Goal: Task Accomplishment & Management: Manage account settings

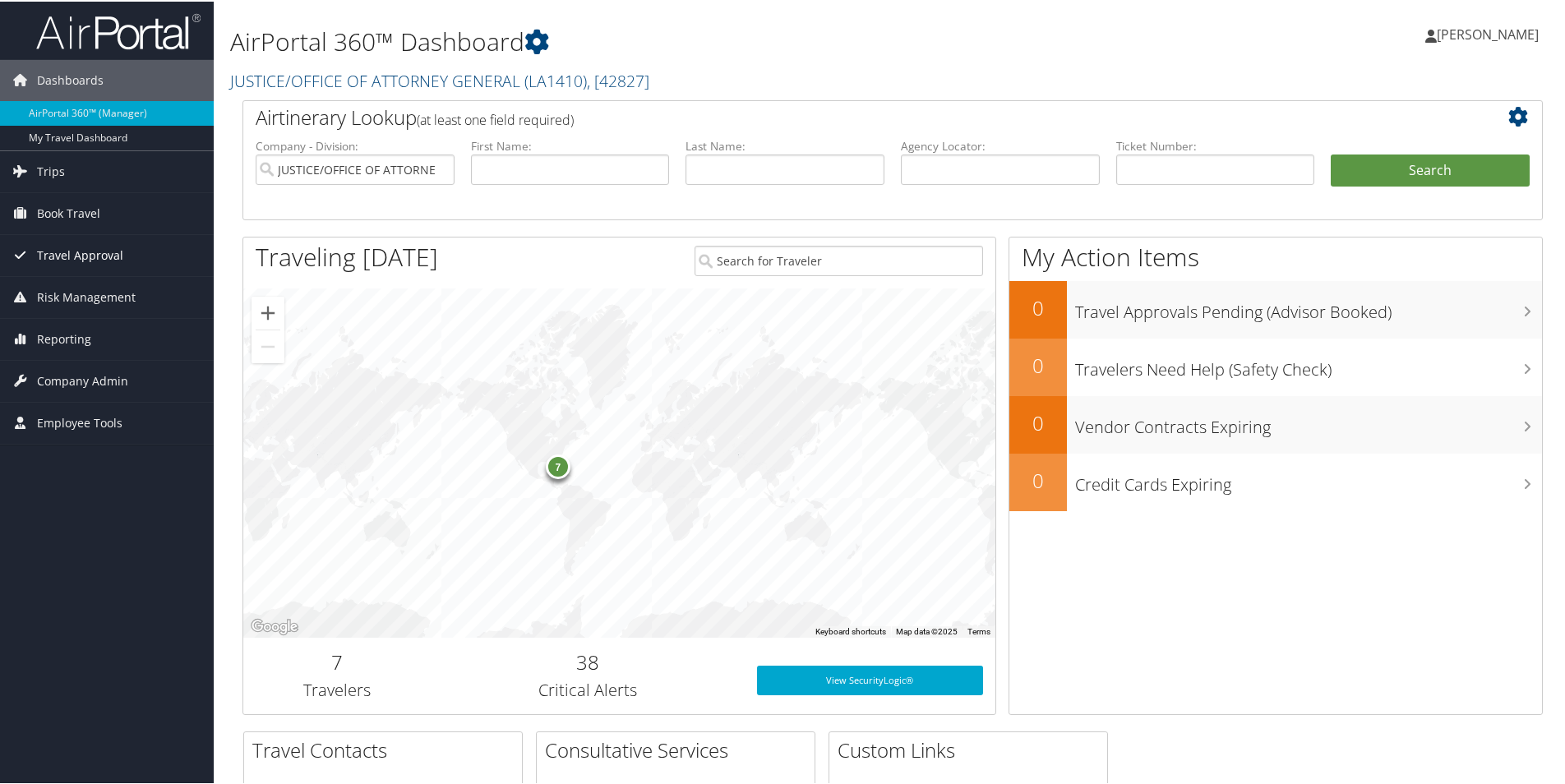
click at [93, 254] on span "Travel Approval" at bounding box center [80, 253] width 86 height 41
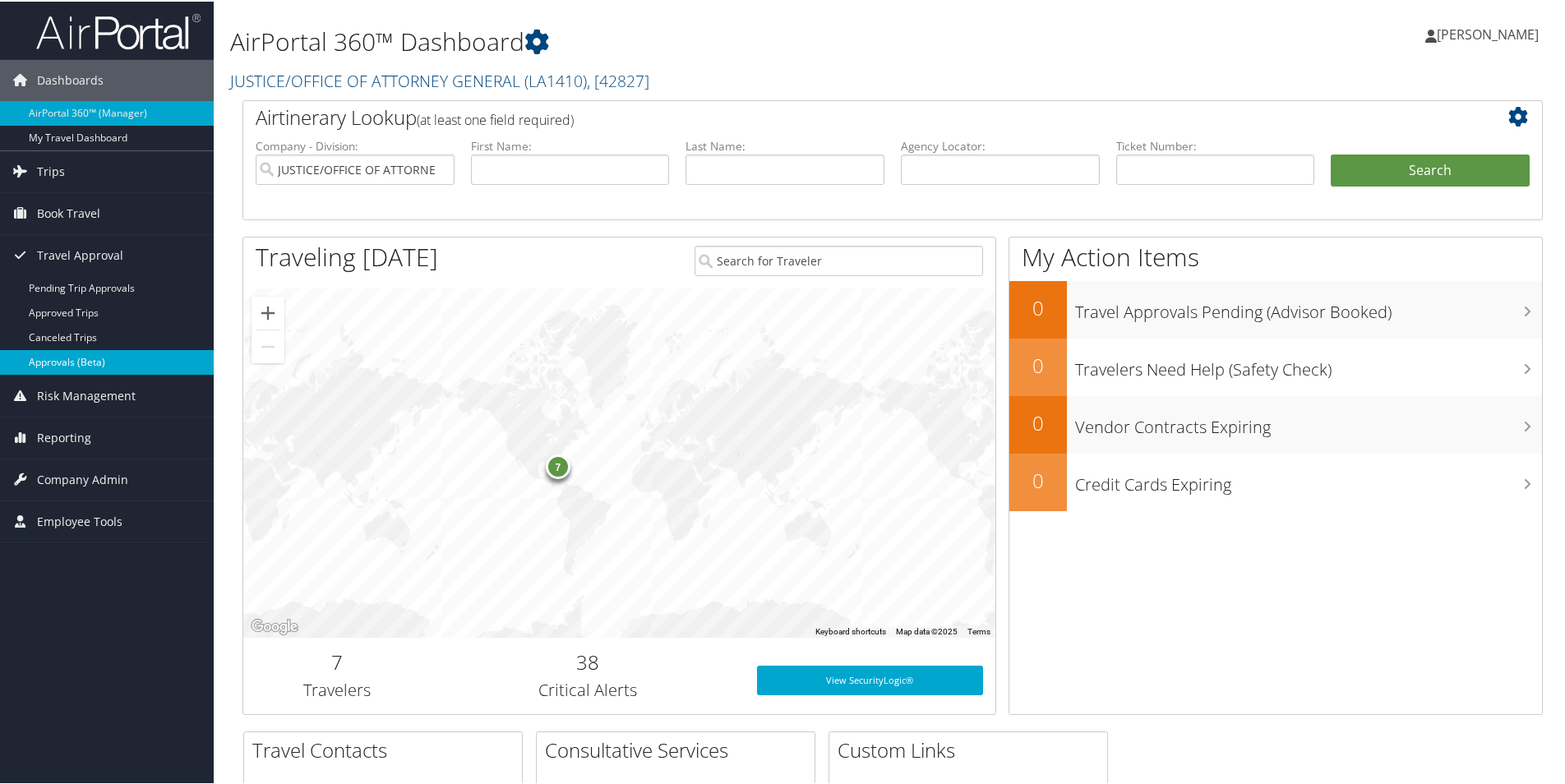
click at [79, 358] on link "Approvals (Beta)" at bounding box center [107, 360] width 214 height 24
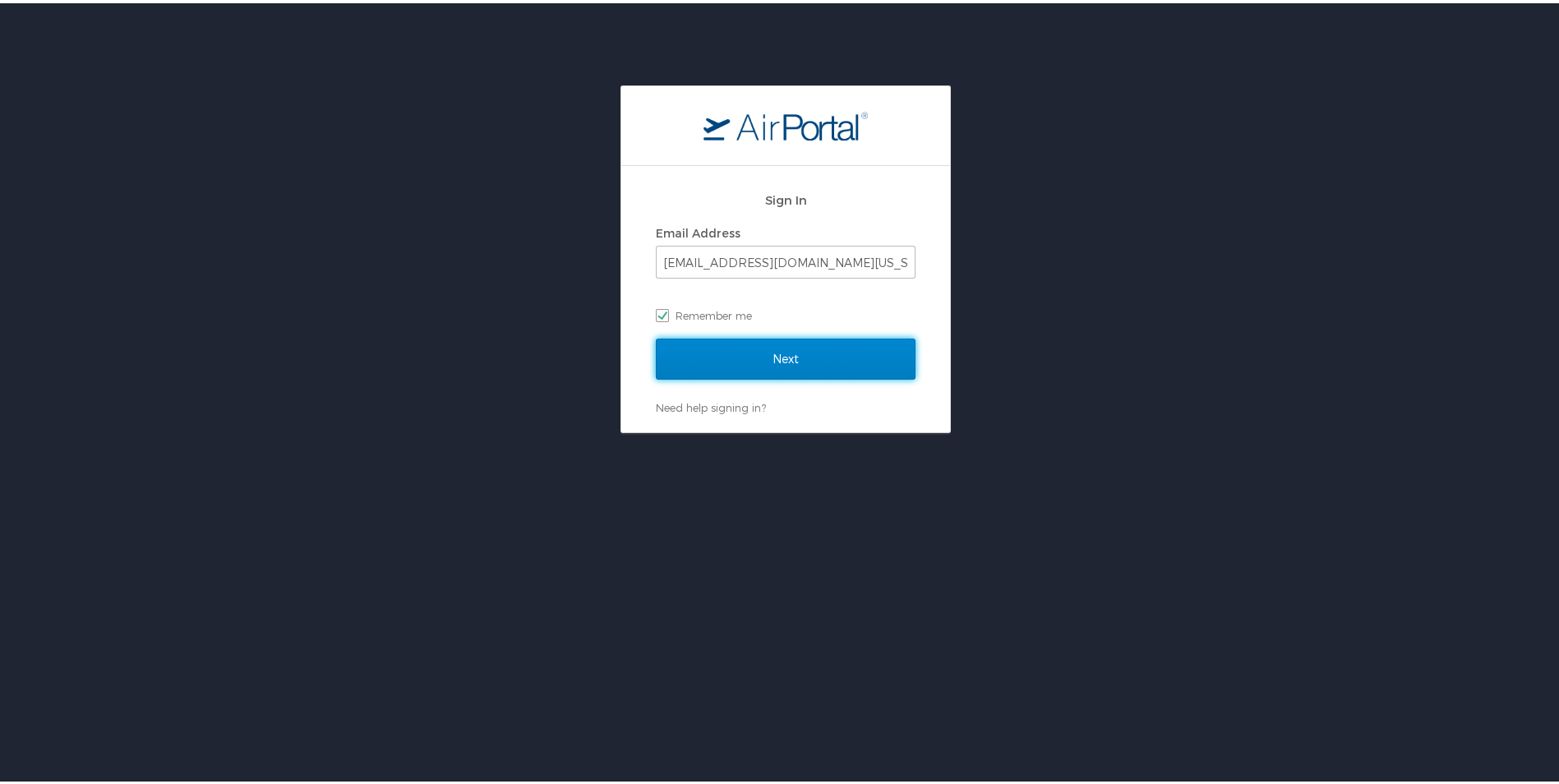
click at [790, 354] on input "Next" at bounding box center [785, 355] width 259 height 41
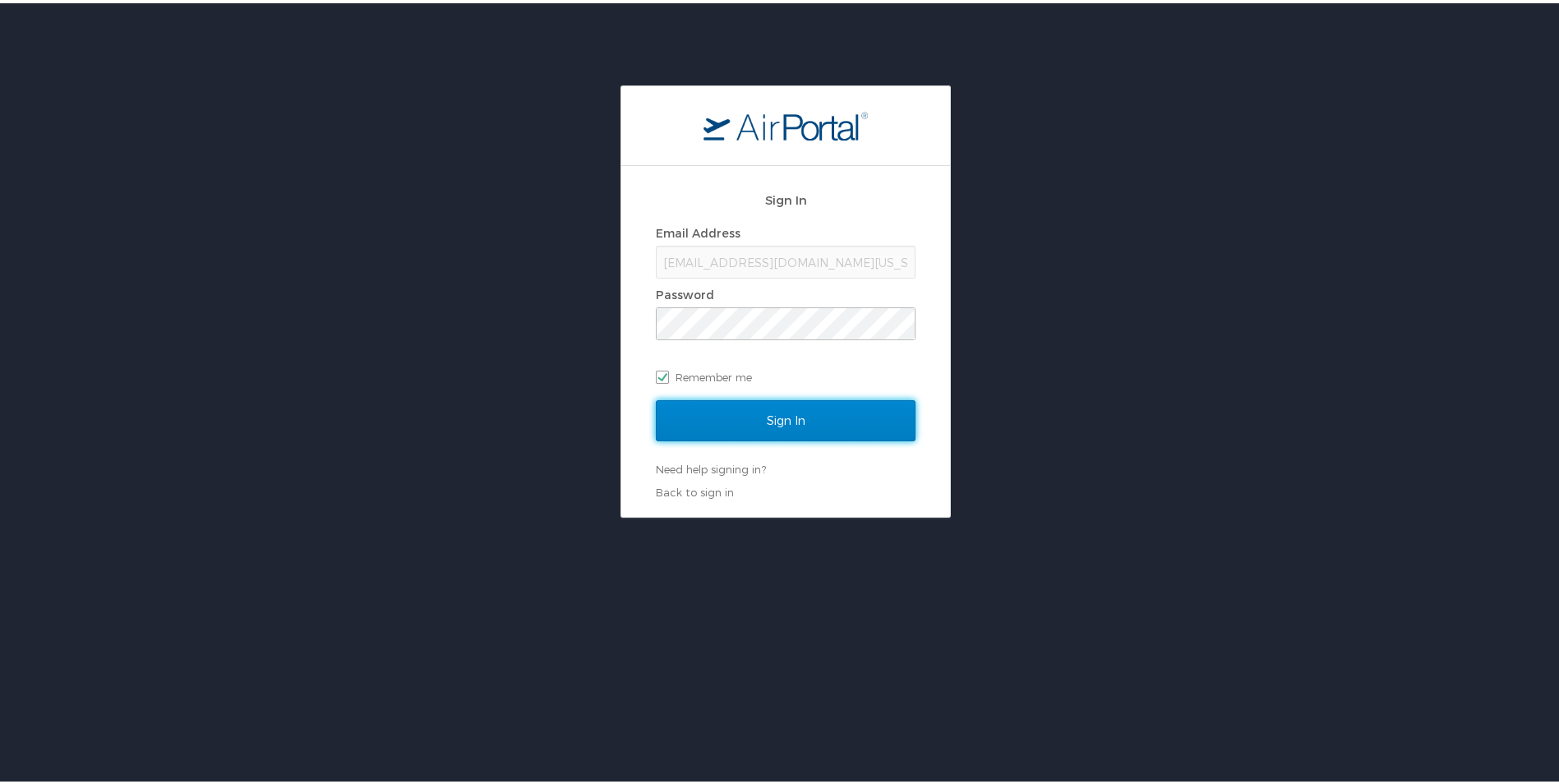
click at [772, 419] on input "Sign In" at bounding box center [785, 417] width 259 height 41
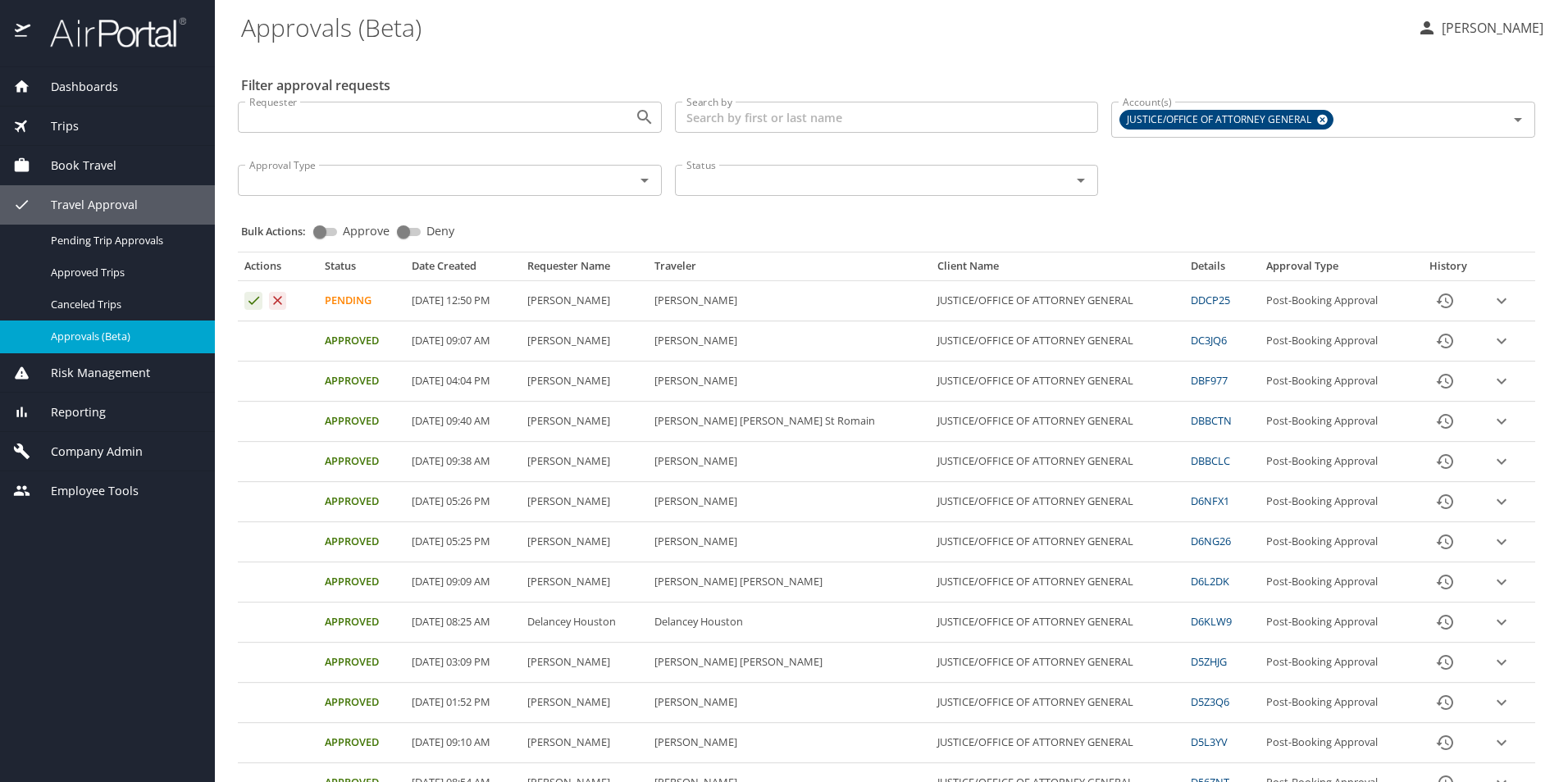
select select "US"
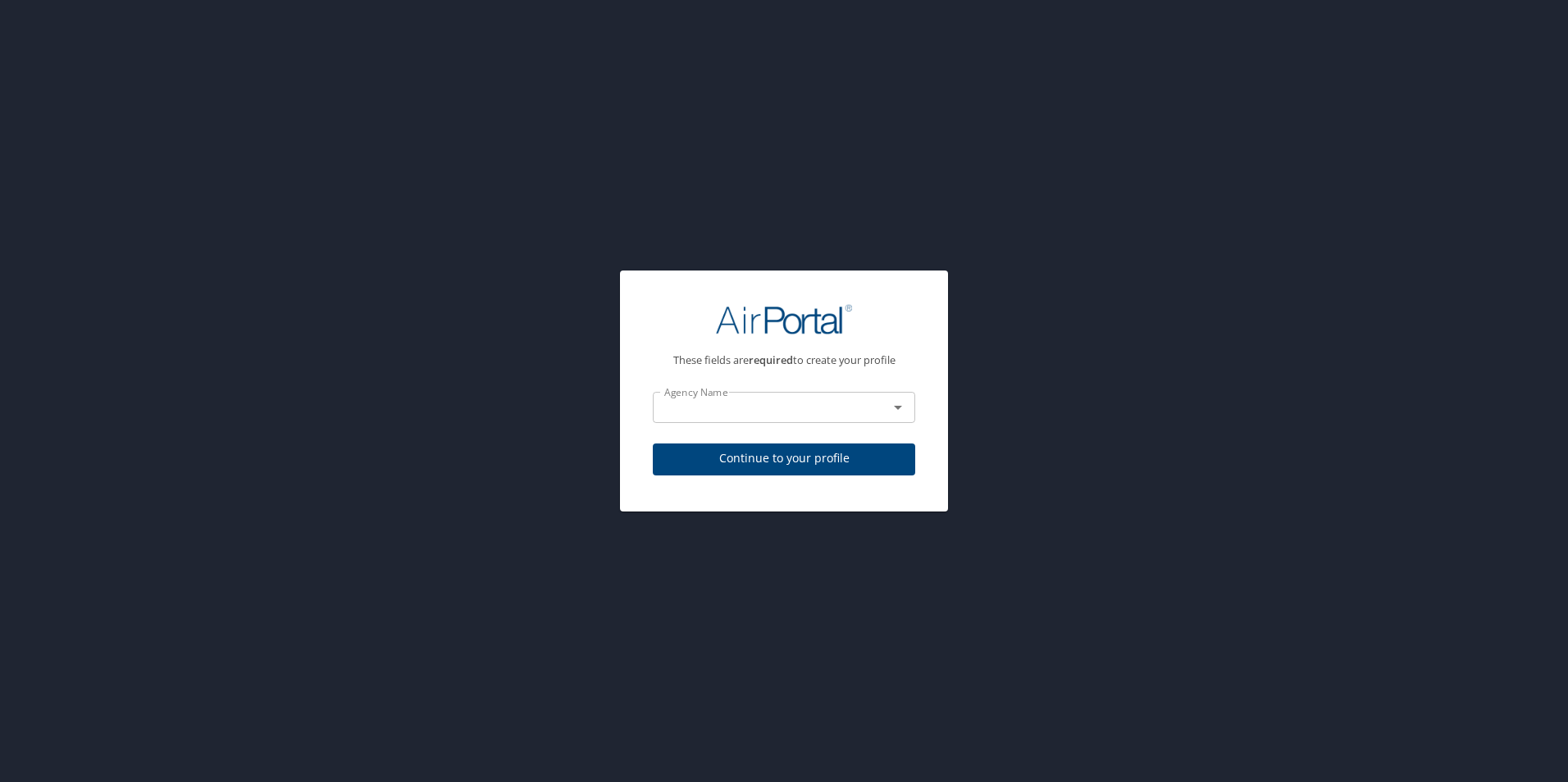
click at [916, 212] on div "These fields are required to create your profile Agency Name Agency Name Contin…" at bounding box center [784, 391] width 1568 height 782
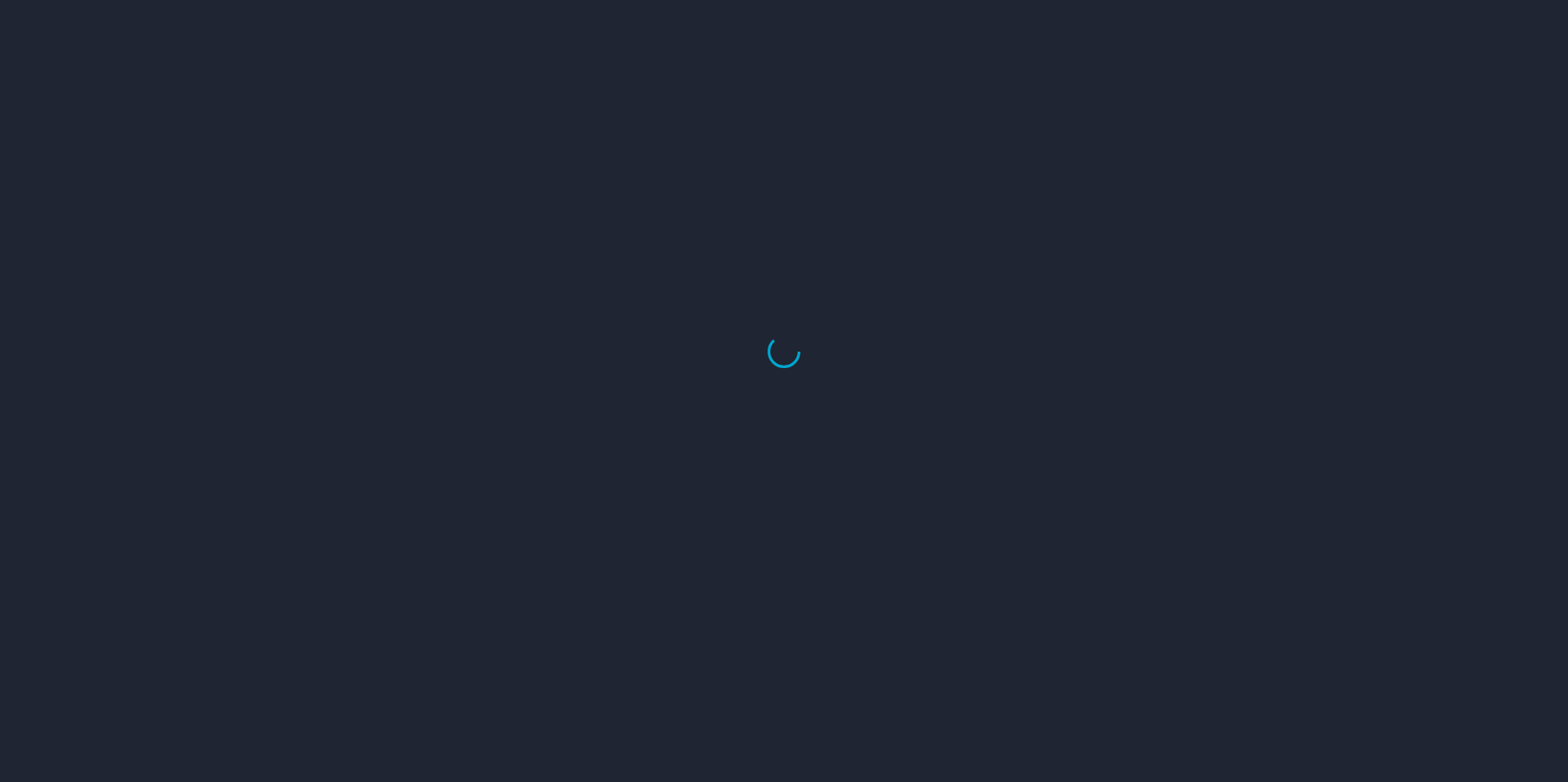
select select "US"
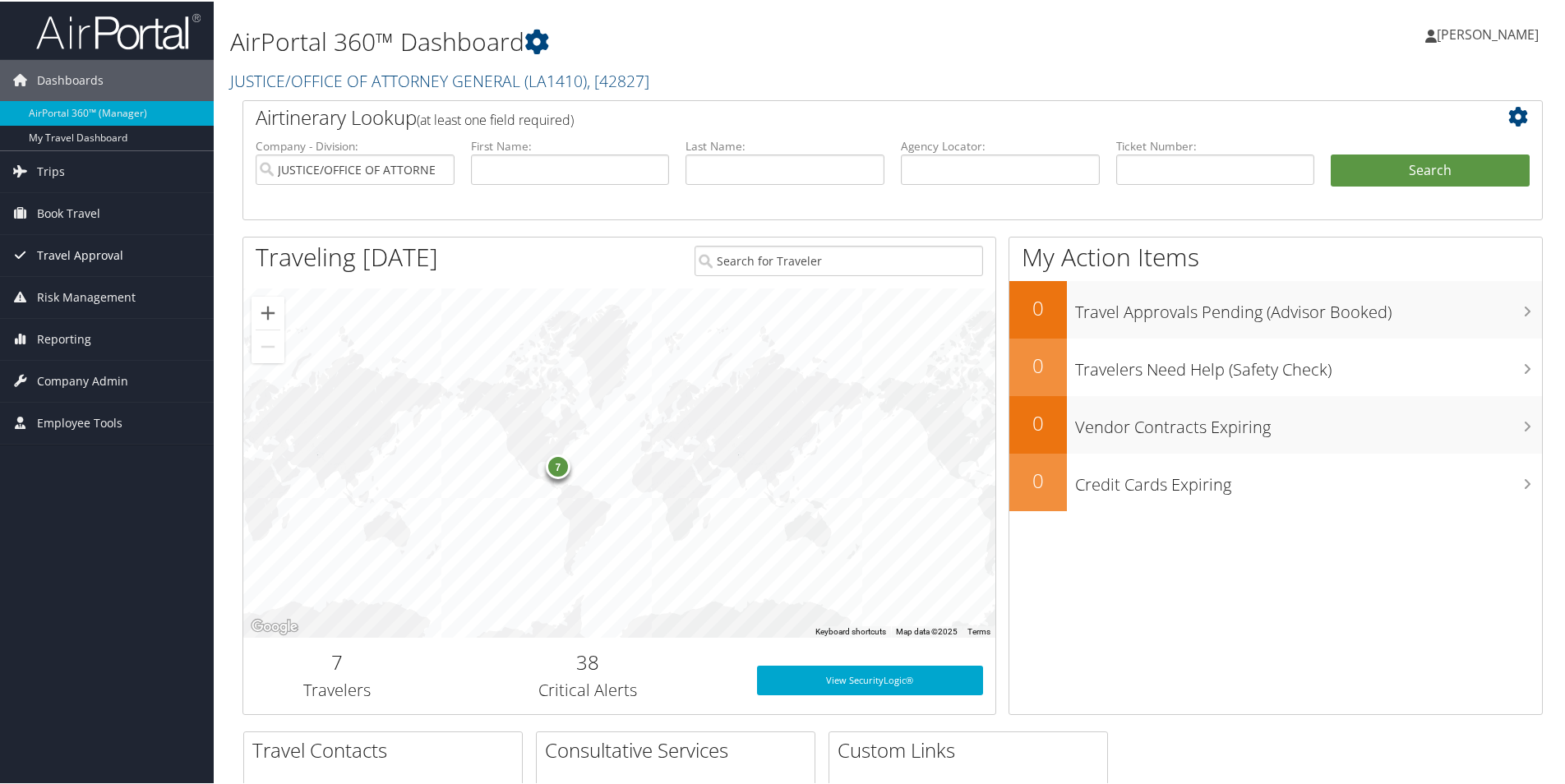
click at [91, 253] on span "Travel Approval" at bounding box center [80, 253] width 86 height 41
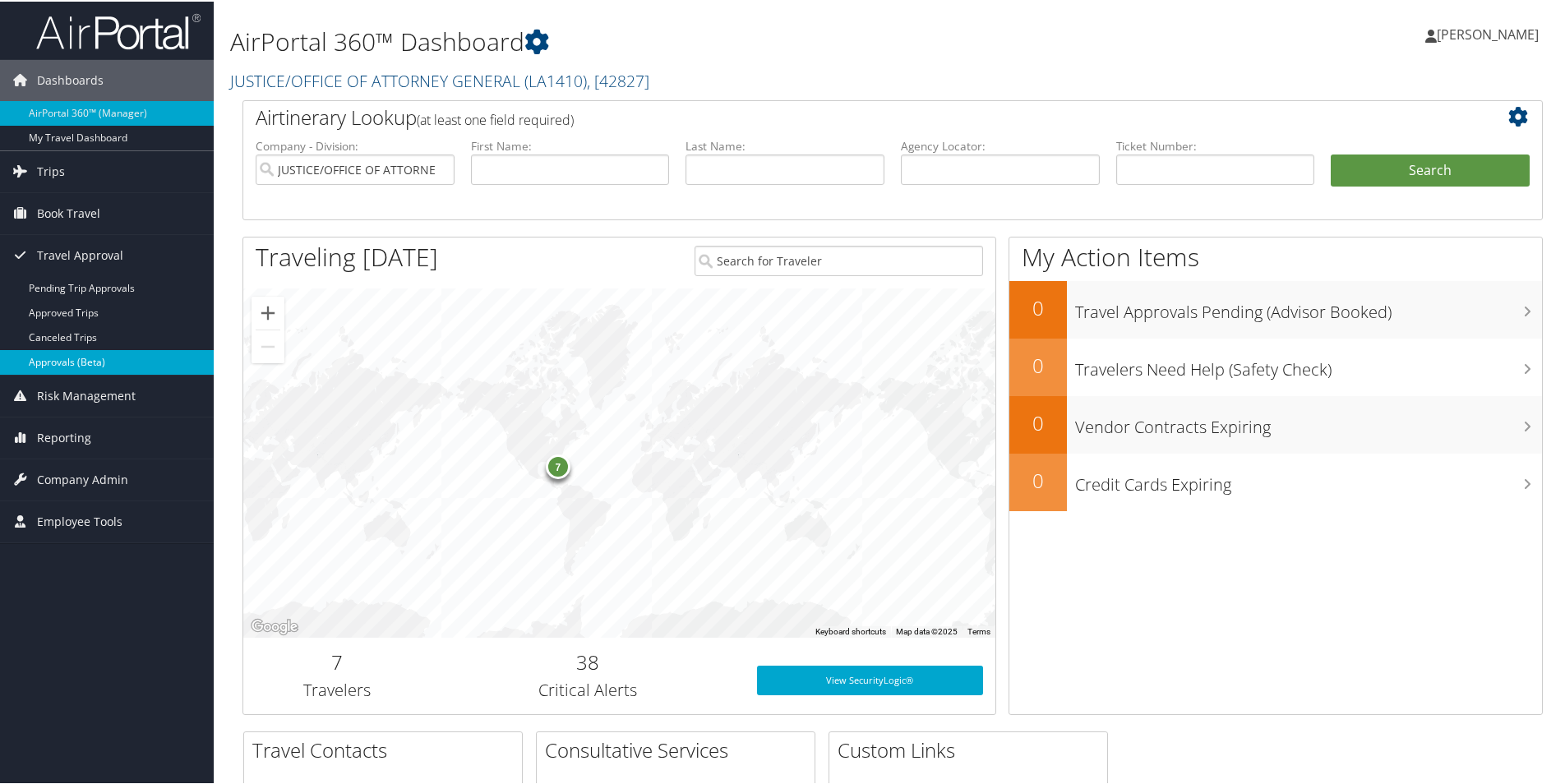
click at [72, 357] on link "Approvals (Beta)" at bounding box center [107, 360] width 214 height 24
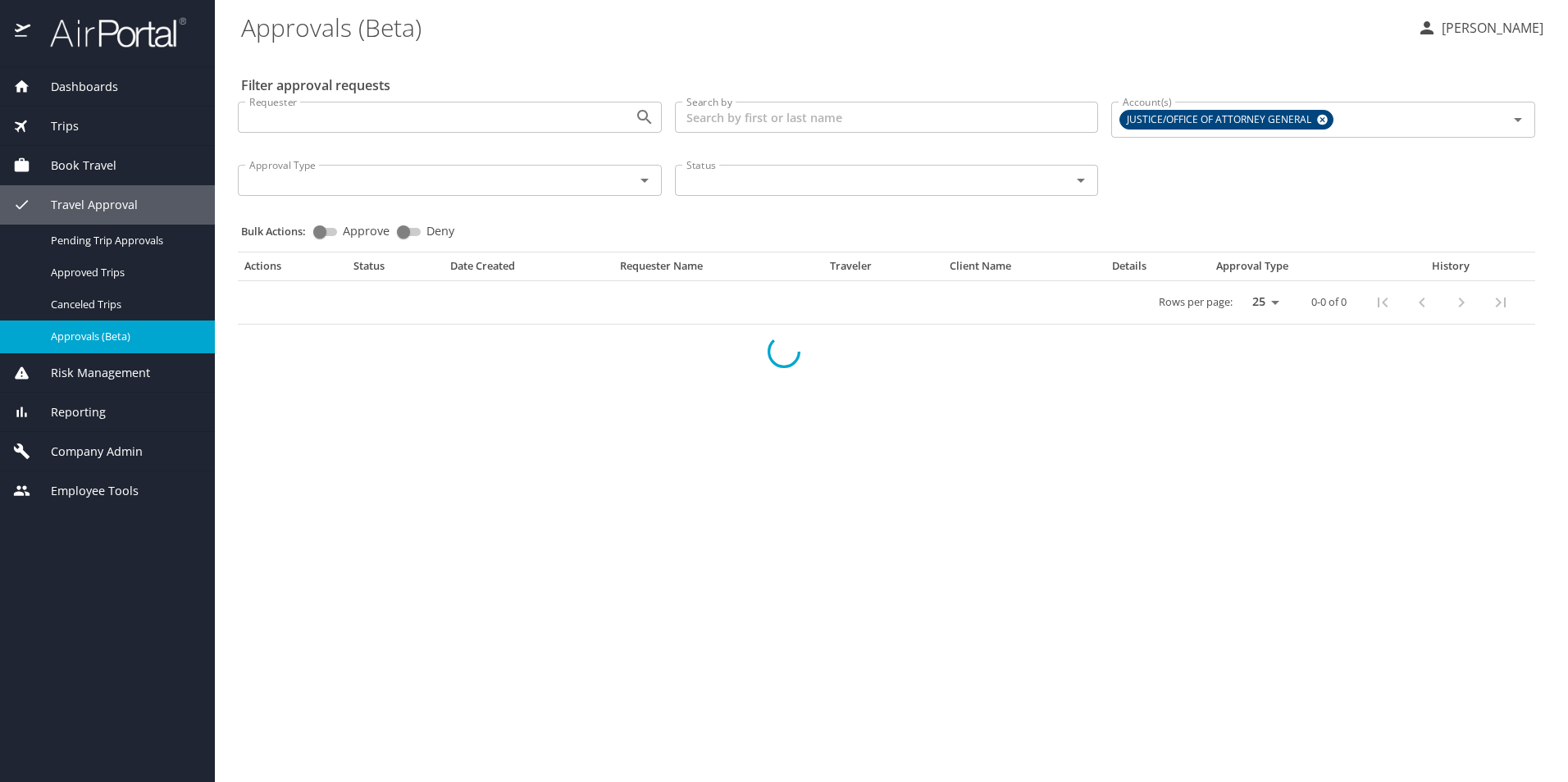
select select "US"
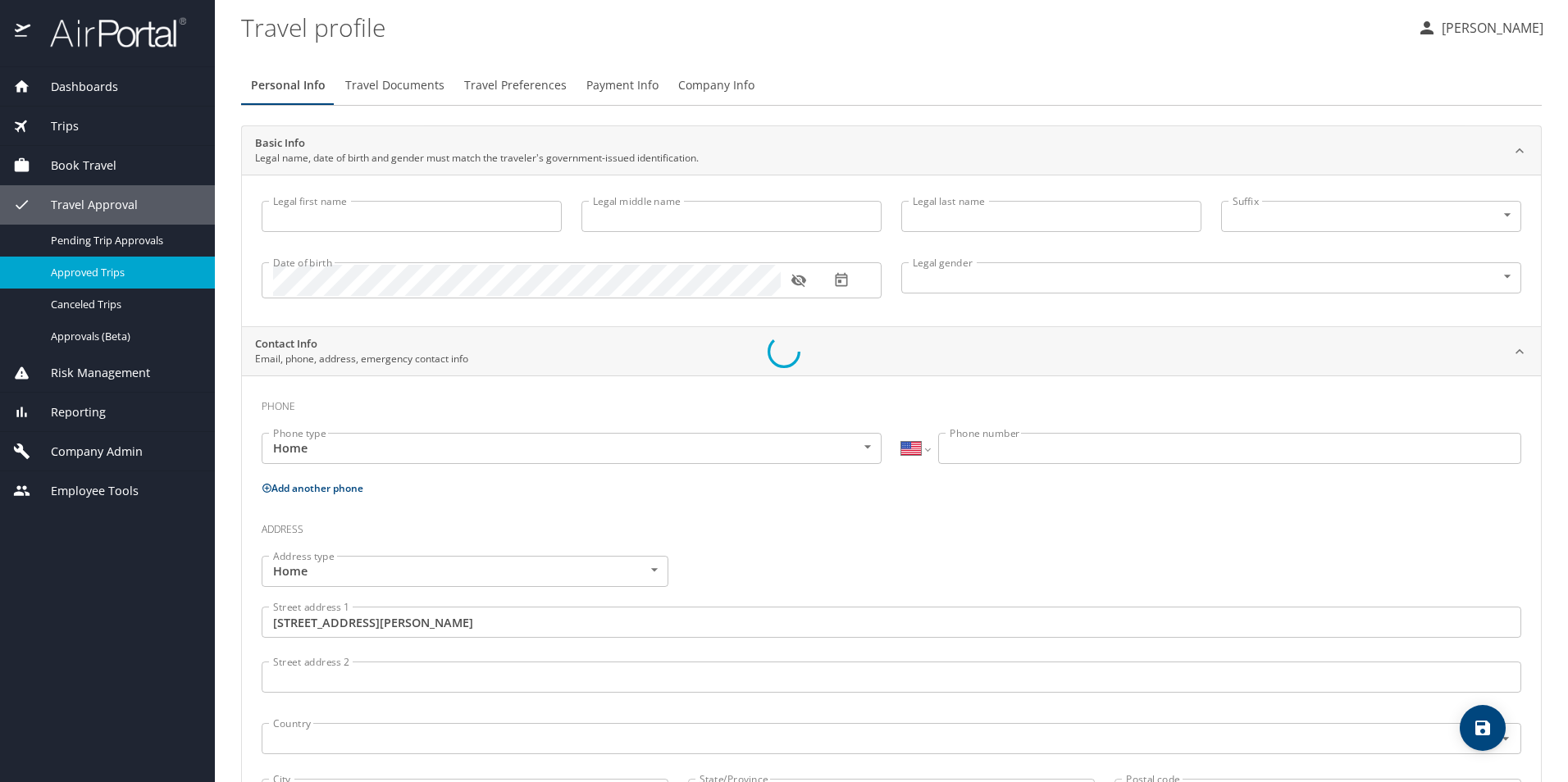
type input "[PERSON_NAME]"
type input "Entremont"
type input "[DEMOGRAPHIC_DATA]"
type input "[PERSON_NAME]"
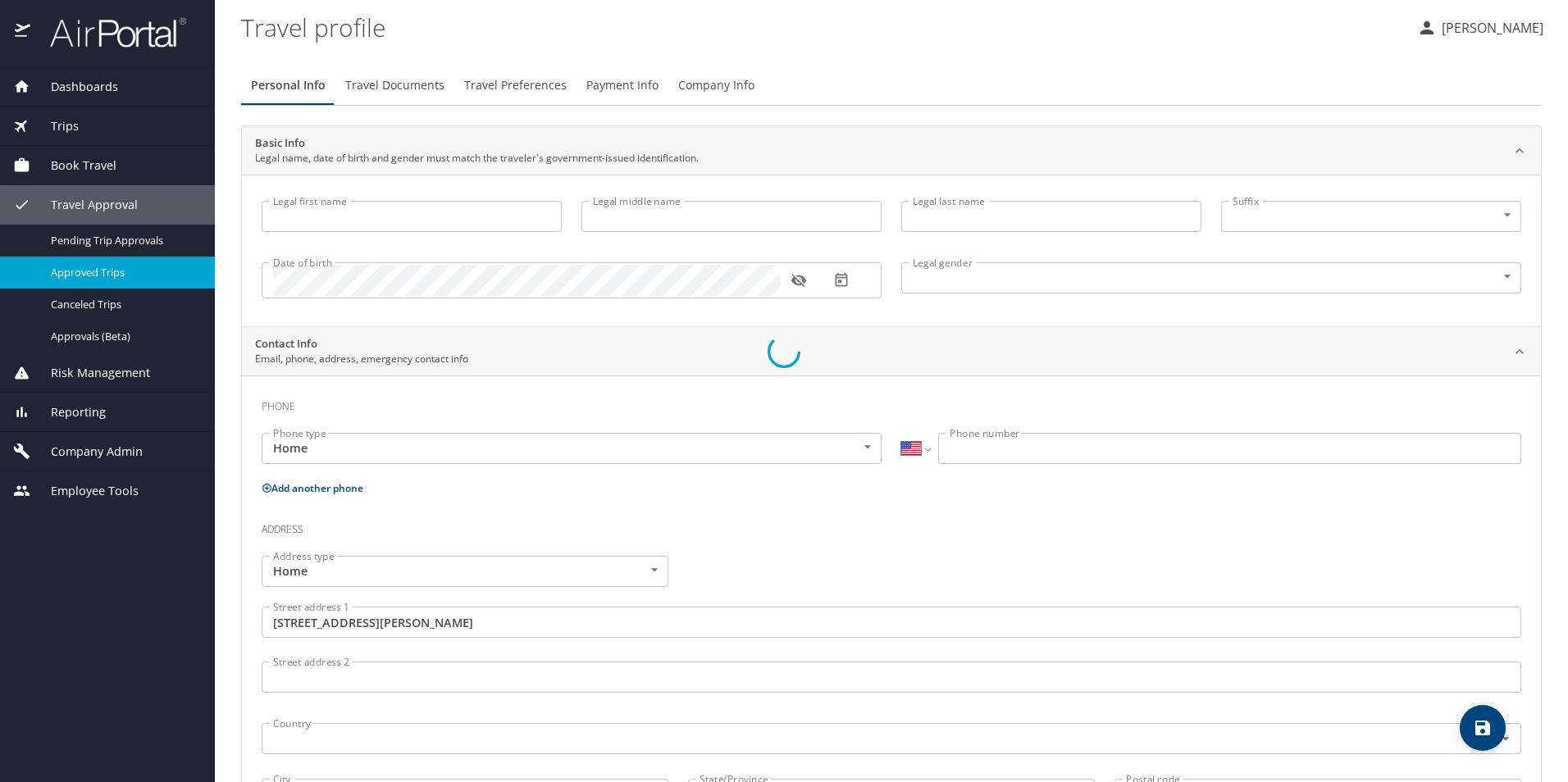
type input "Entremont"
type input "[PHONE_NUMBER]"
type input "[EMAIL_ADDRESS][DOMAIN_NAME]"
type input "[GEOGRAPHIC_DATA]"
type input "[US_STATE]"
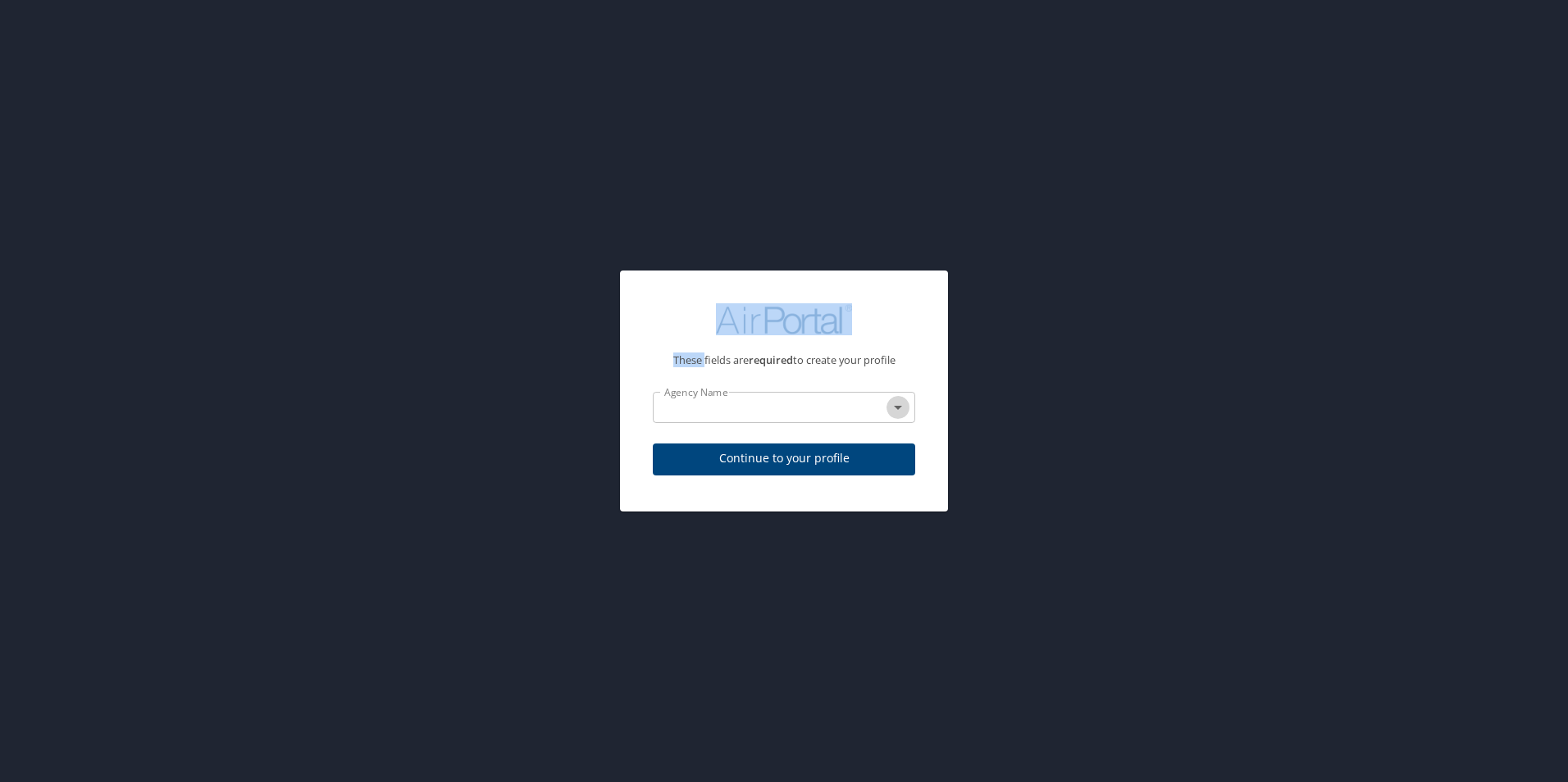
click at [896, 409] on icon "Open" at bounding box center [897, 407] width 19 height 19
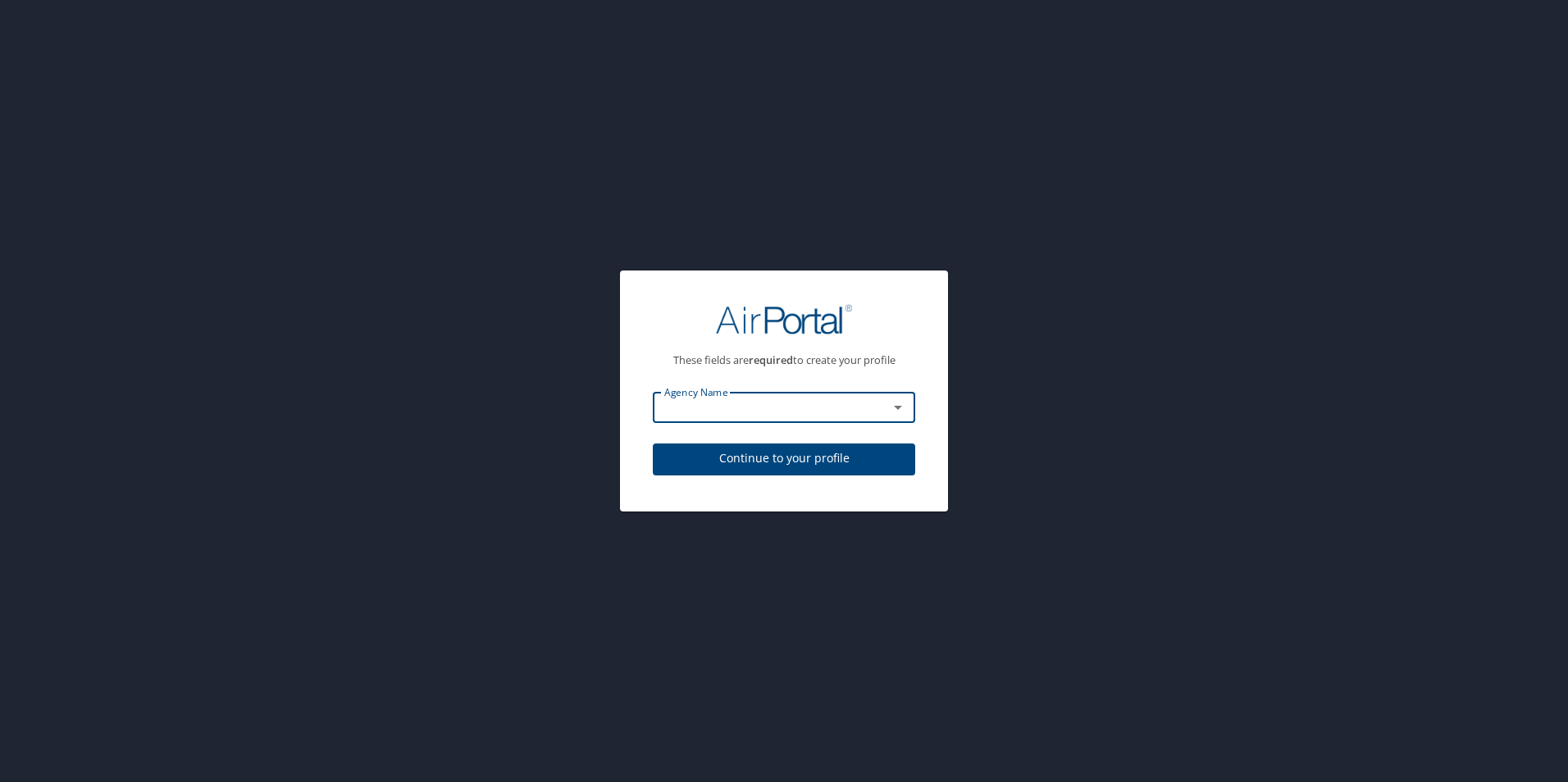
click at [748, 409] on input "text" at bounding box center [760, 407] width 204 height 21
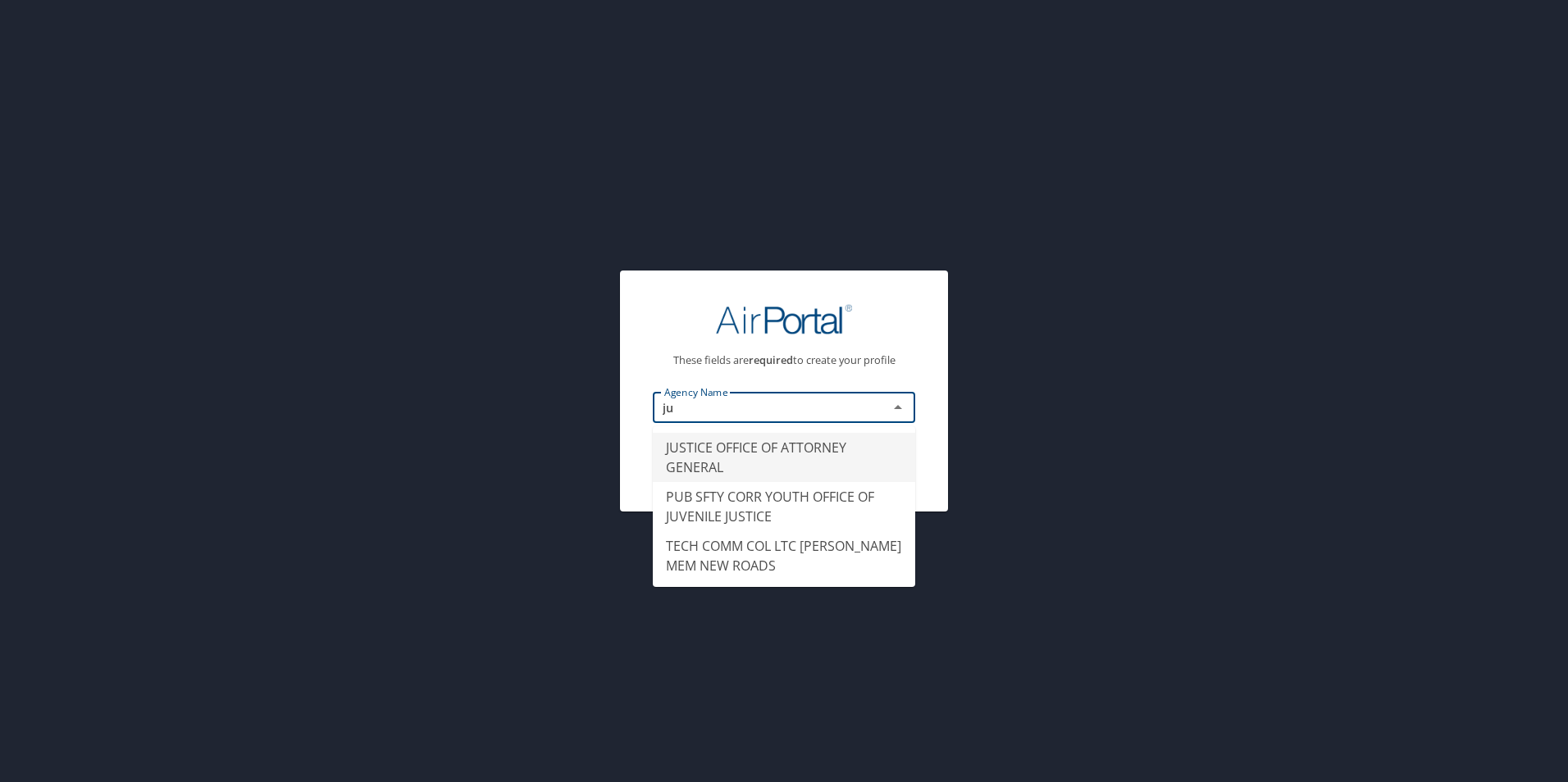
click at [769, 455] on li "JUSTICE OFFICE OF ATTORNEY GENERAL" at bounding box center [783, 457] width 262 height 49
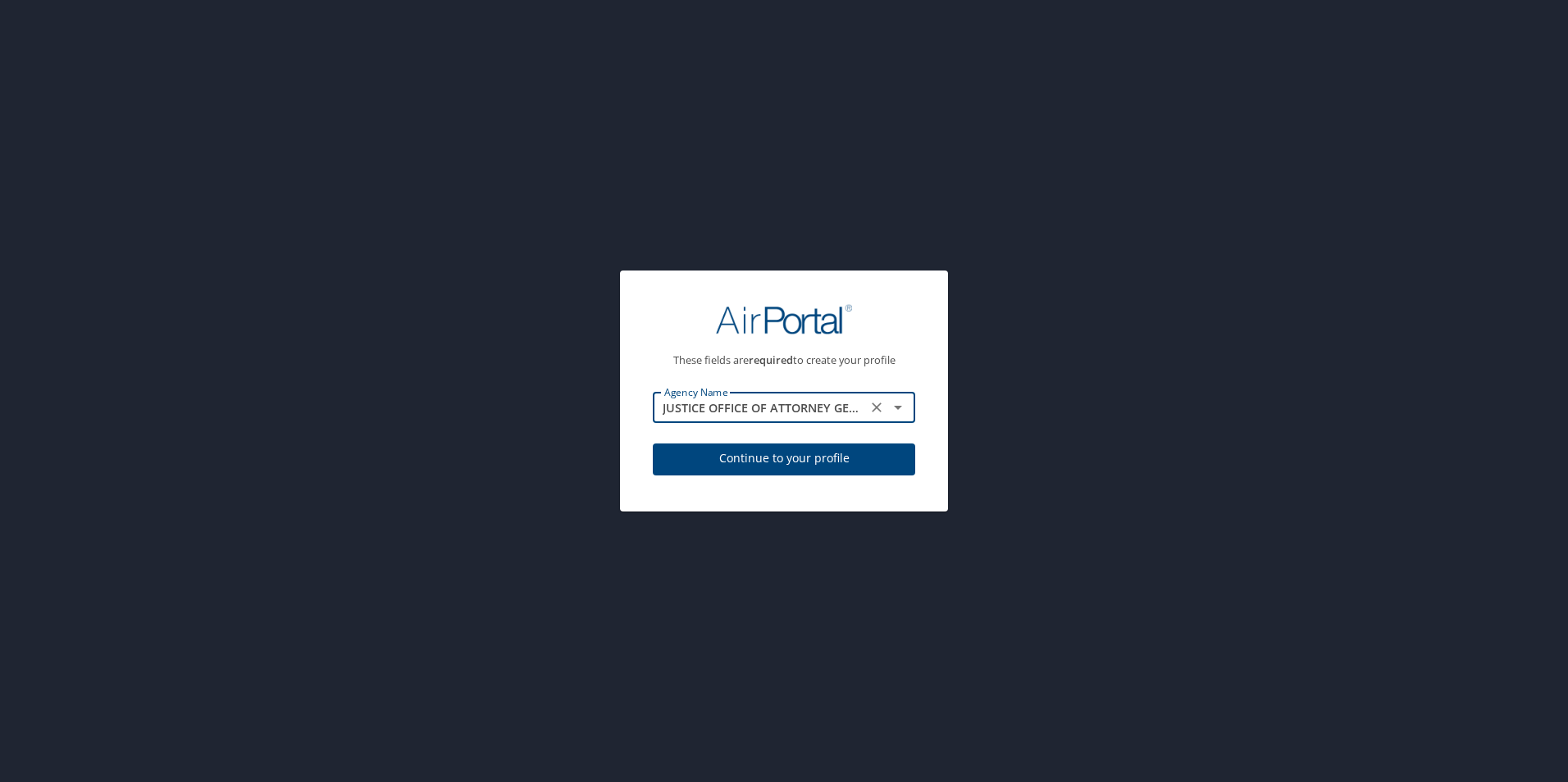
type input "JUSTICE OFFICE OF ATTORNEY GENERAL"
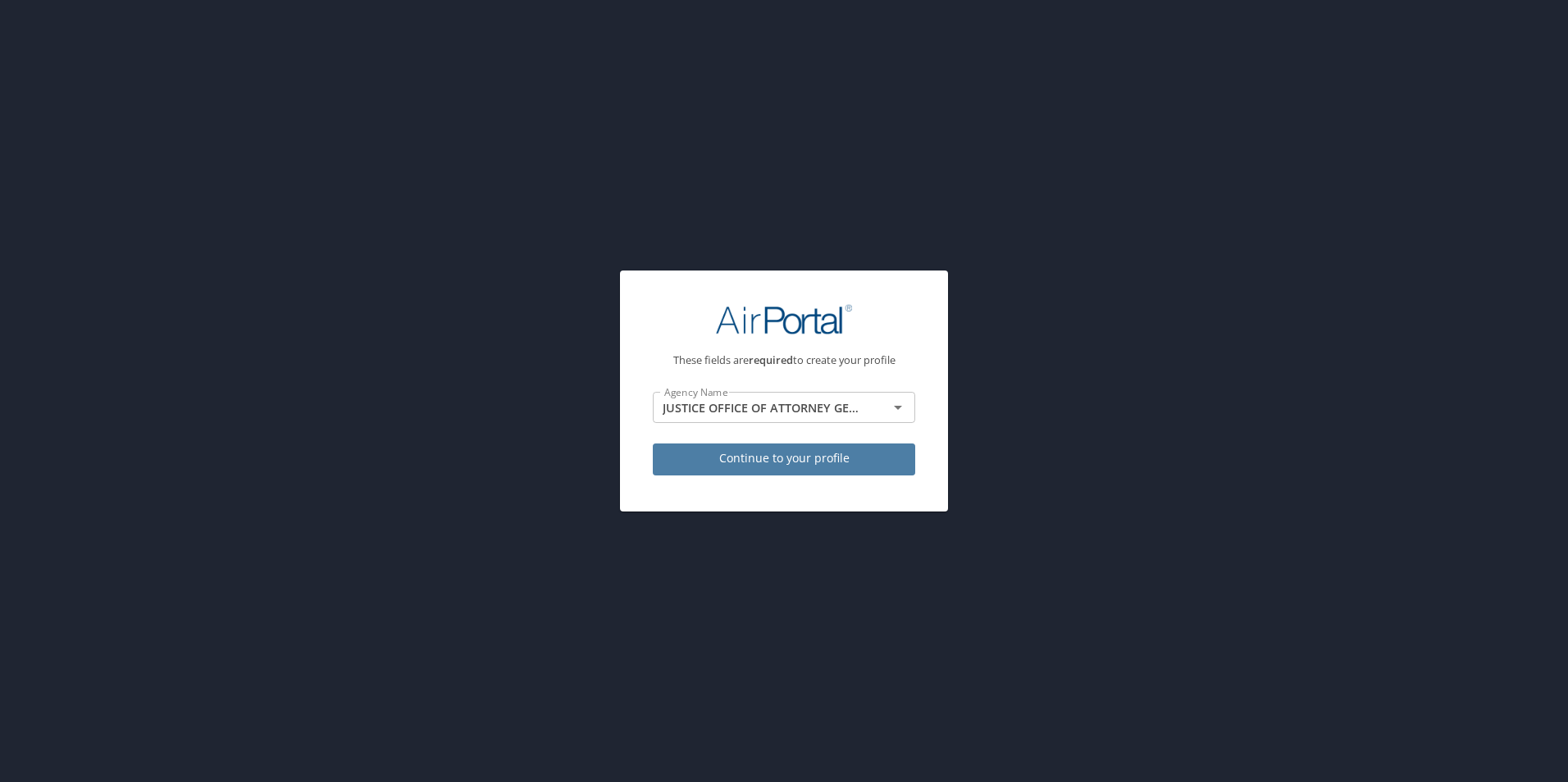
click at [771, 455] on span "Continue to your profile" at bounding box center [784, 459] width 236 height 20
select select "US"
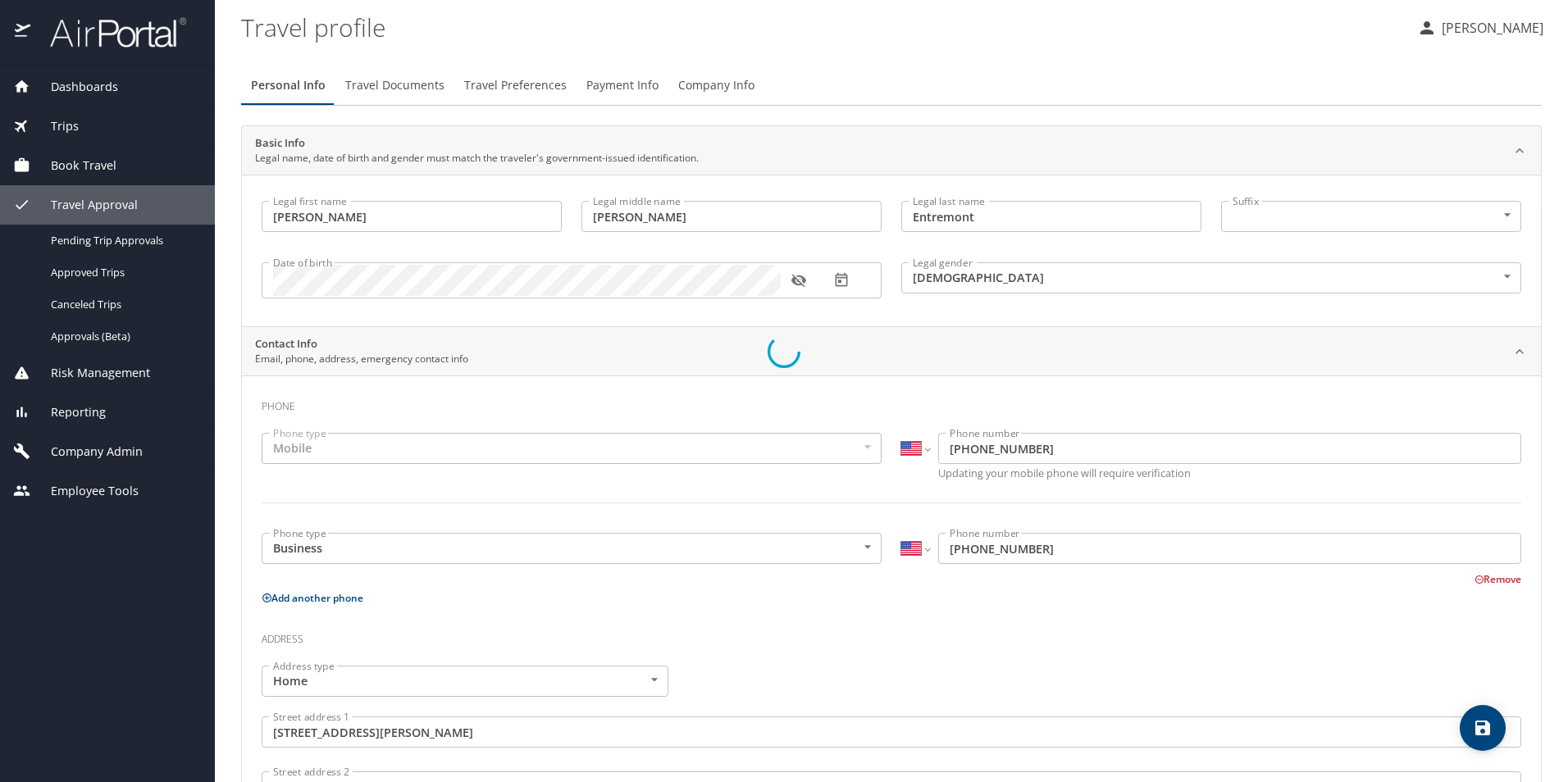
select select "US"
click at [485, 82] on span "Travel Preferences" at bounding box center [515, 85] width 102 height 20
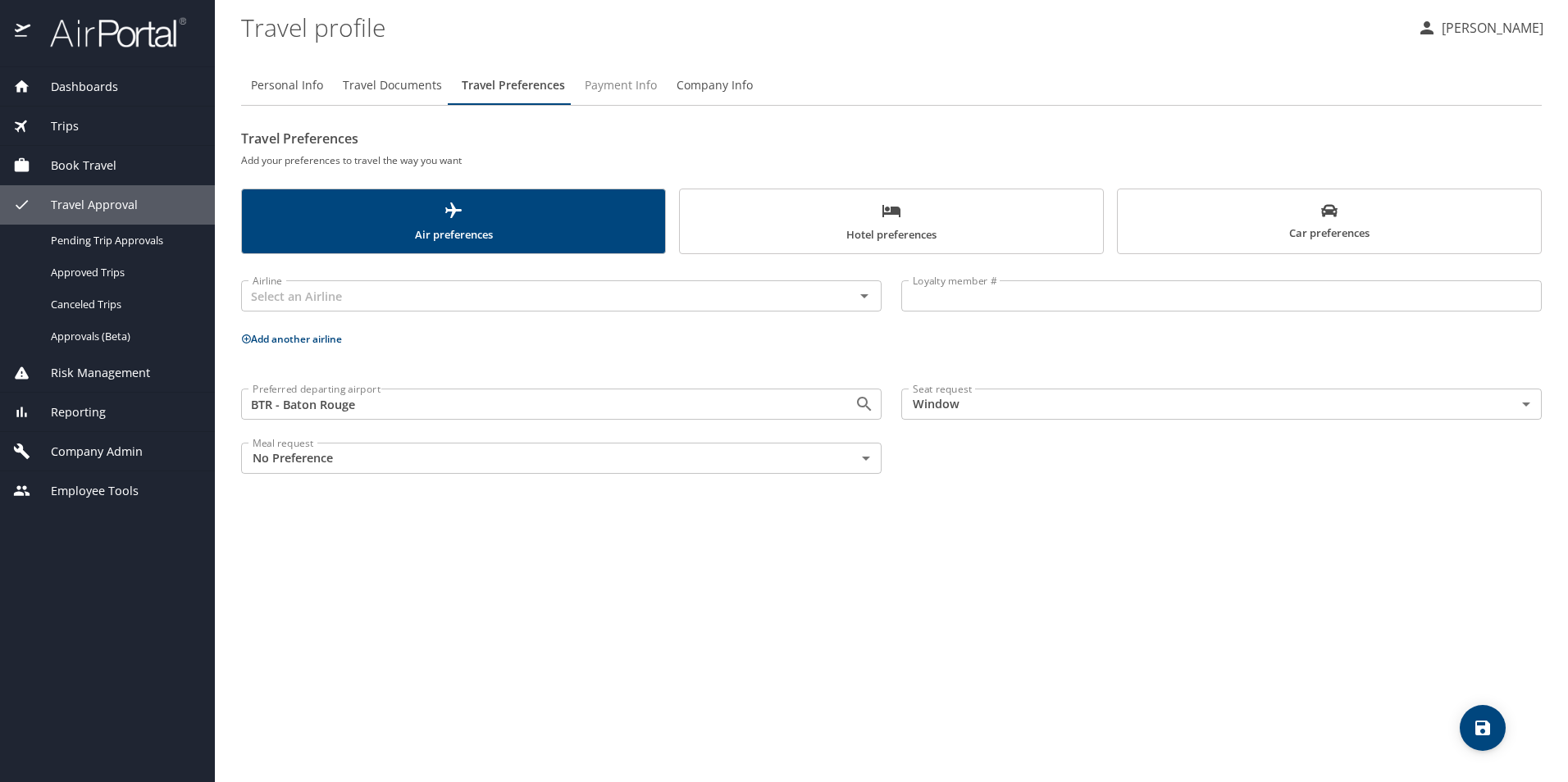
click at [604, 89] on span "Payment Info" at bounding box center [621, 85] width 72 height 20
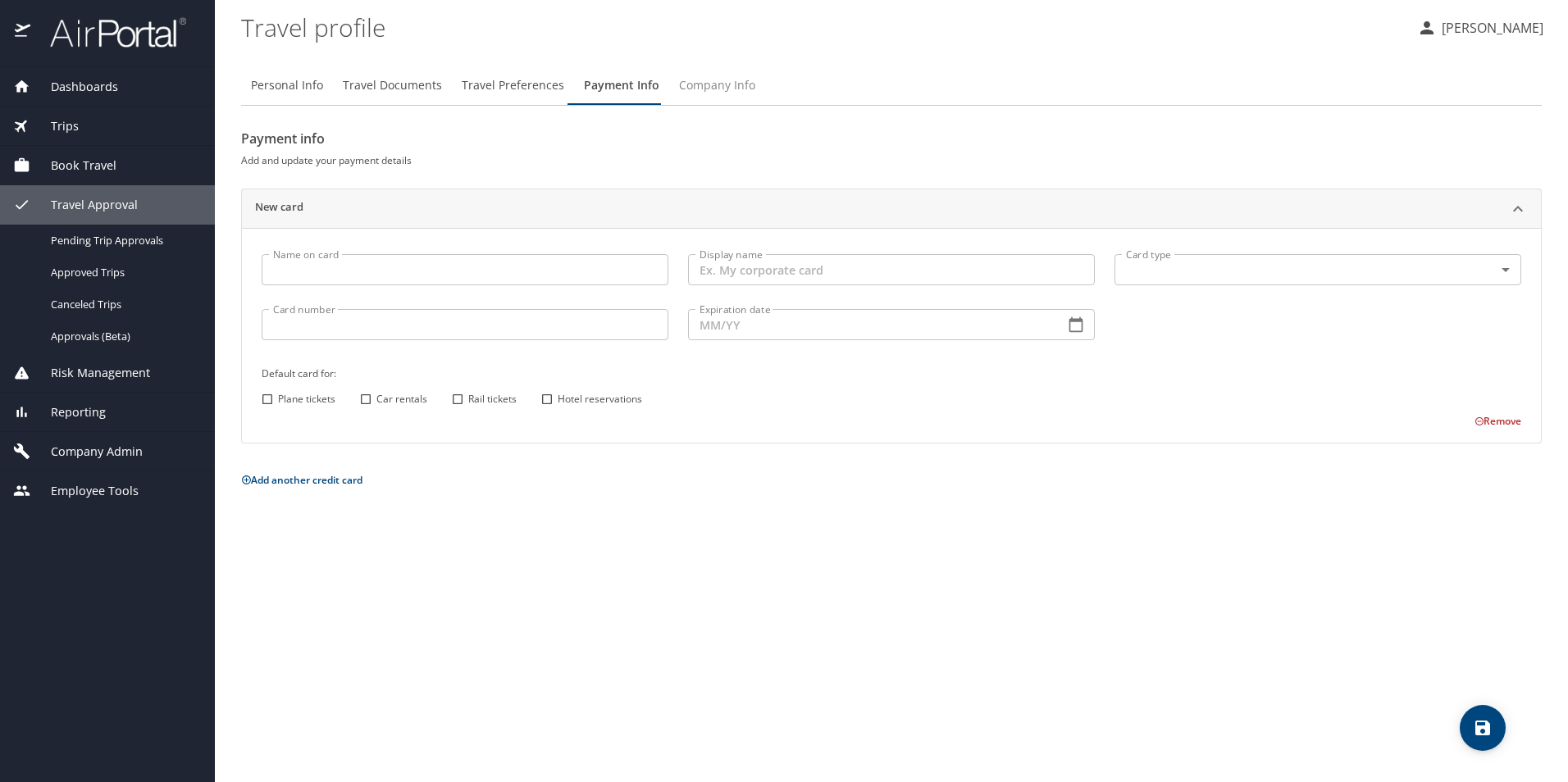
click at [689, 85] on span "Company Info" at bounding box center [717, 85] width 76 height 20
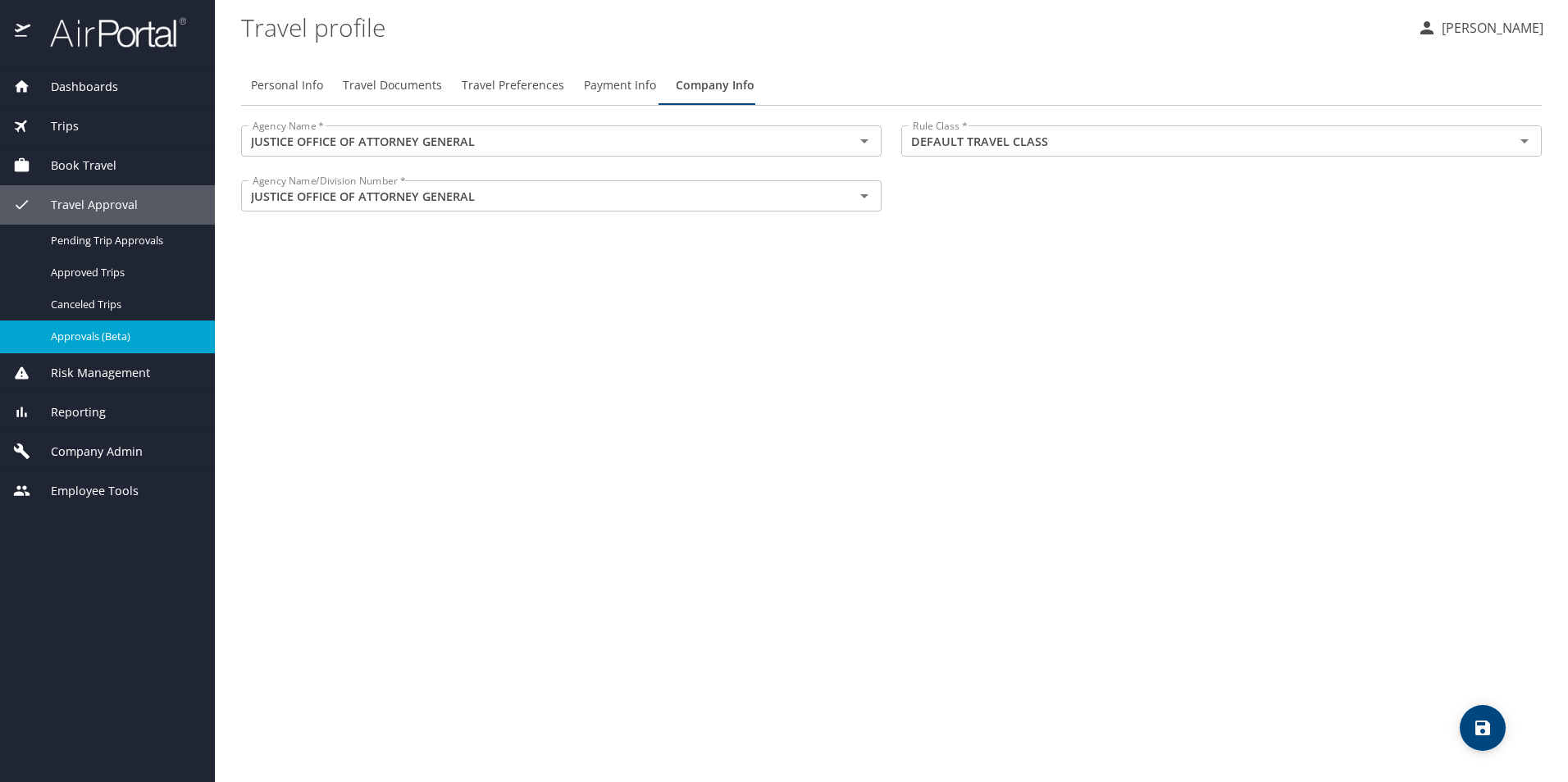
click at [90, 333] on span "Approvals (Beta)" at bounding box center [123, 337] width 144 height 16
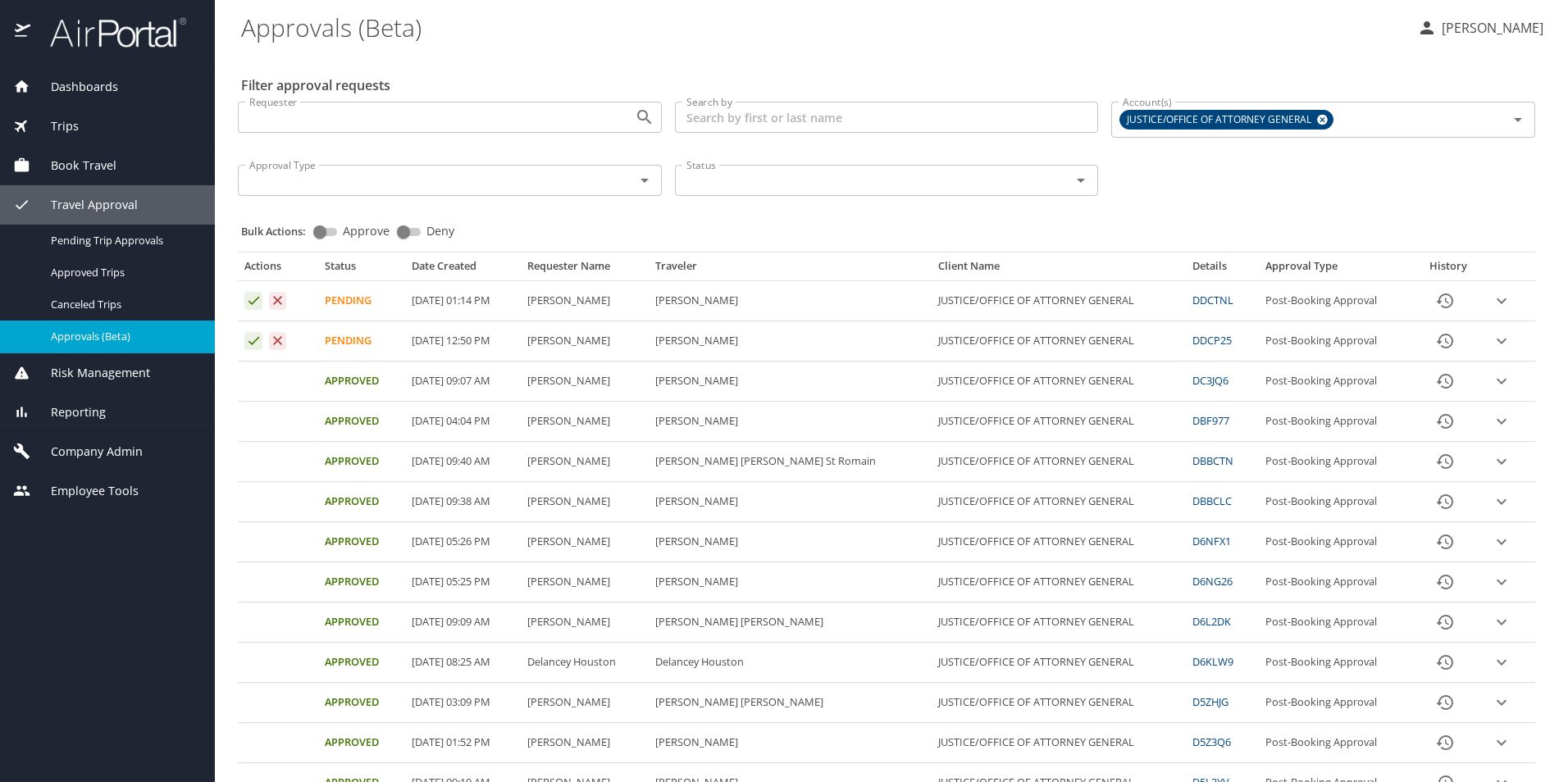
click at [1492, 336] on icon "expand row" at bounding box center [1501, 341] width 19 height 19
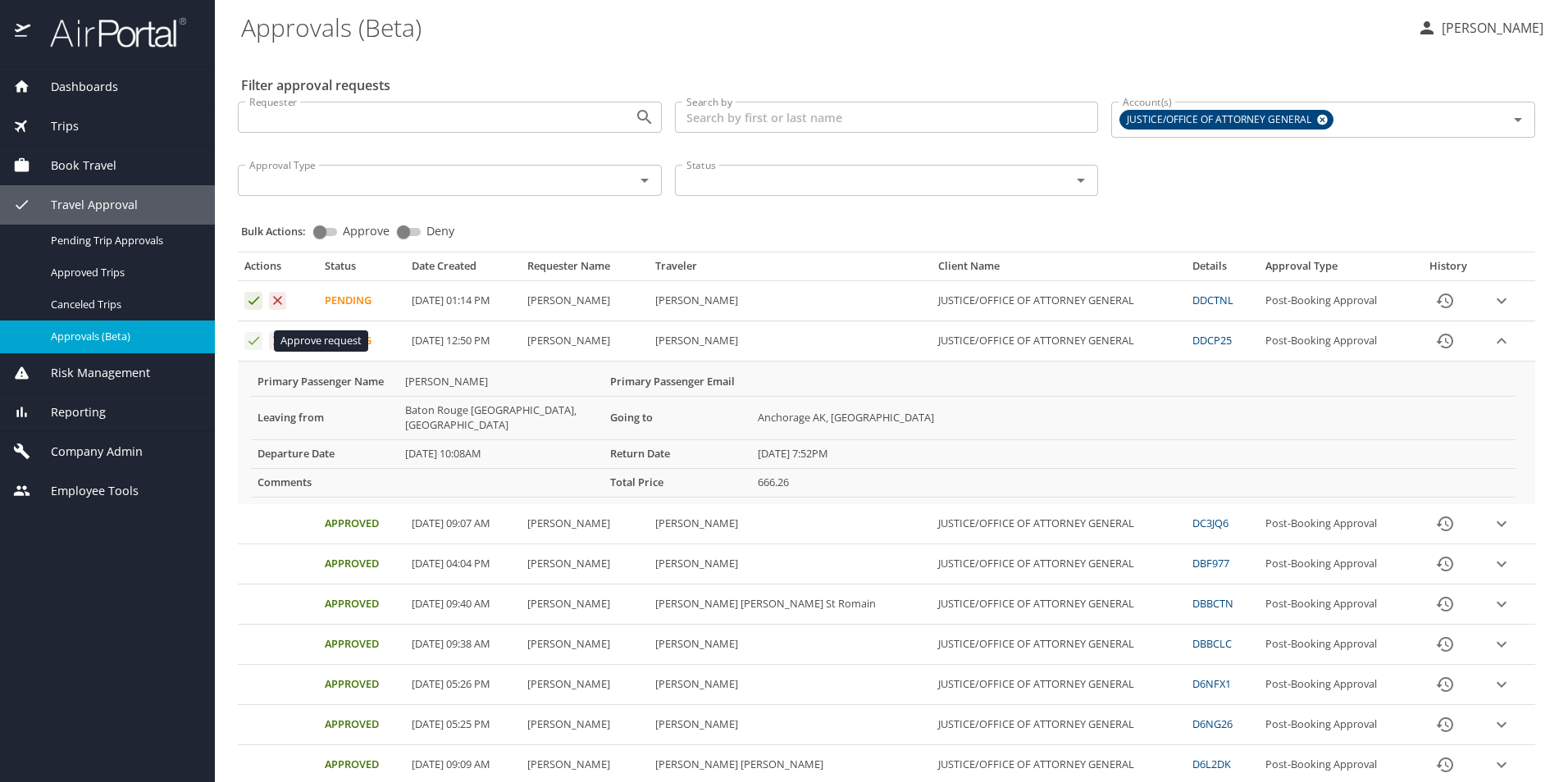
click at [254, 340] on icon "Approval table" at bounding box center [254, 341] width 16 height 16
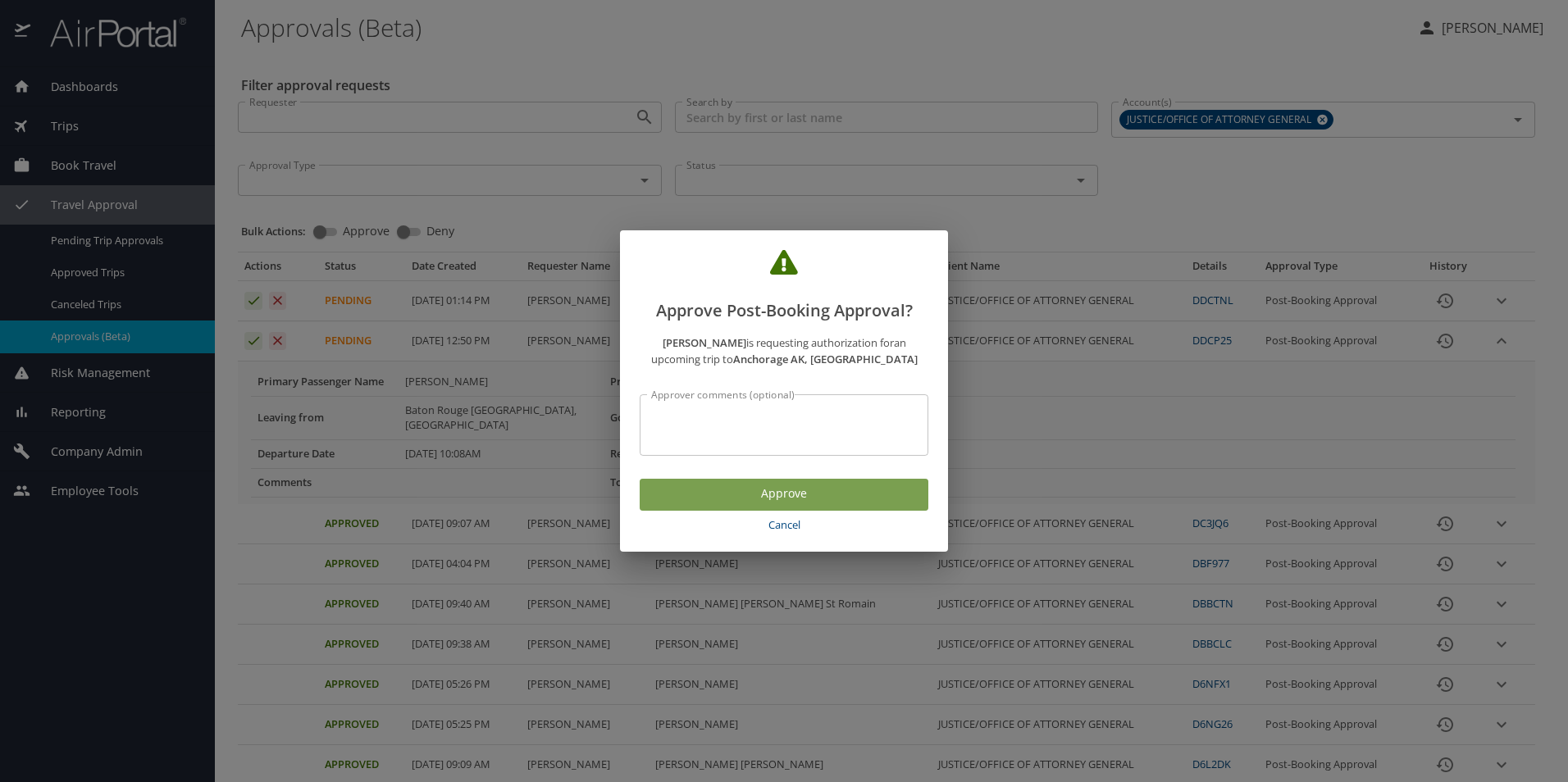
click at [766, 491] on span "Approve" at bounding box center [783, 494] width 262 height 20
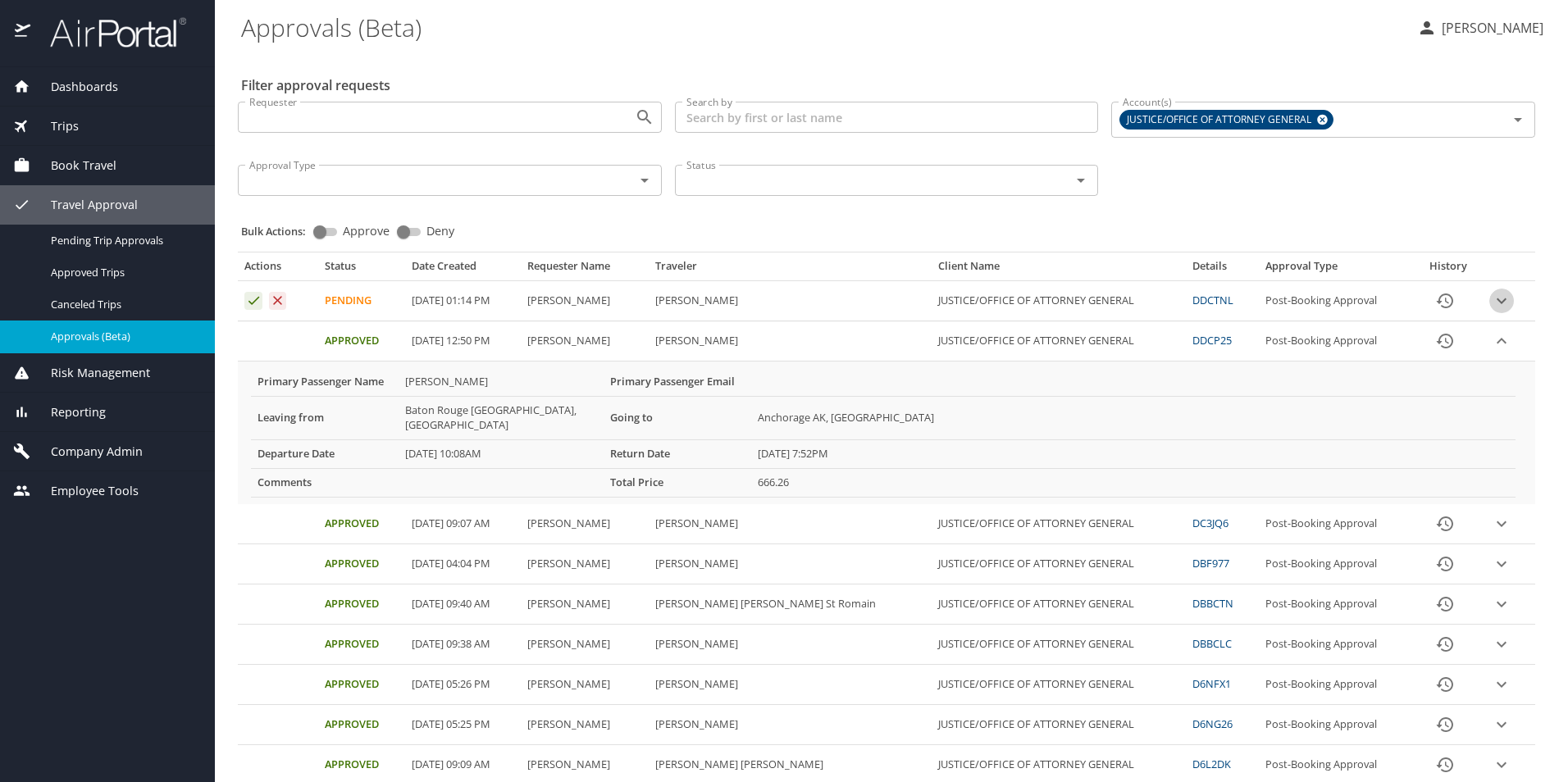
click at [1492, 301] on icon "expand row" at bounding box center [1501, 301] width 19 height 19
